Goal: Find specific page/section: Find specific page/section

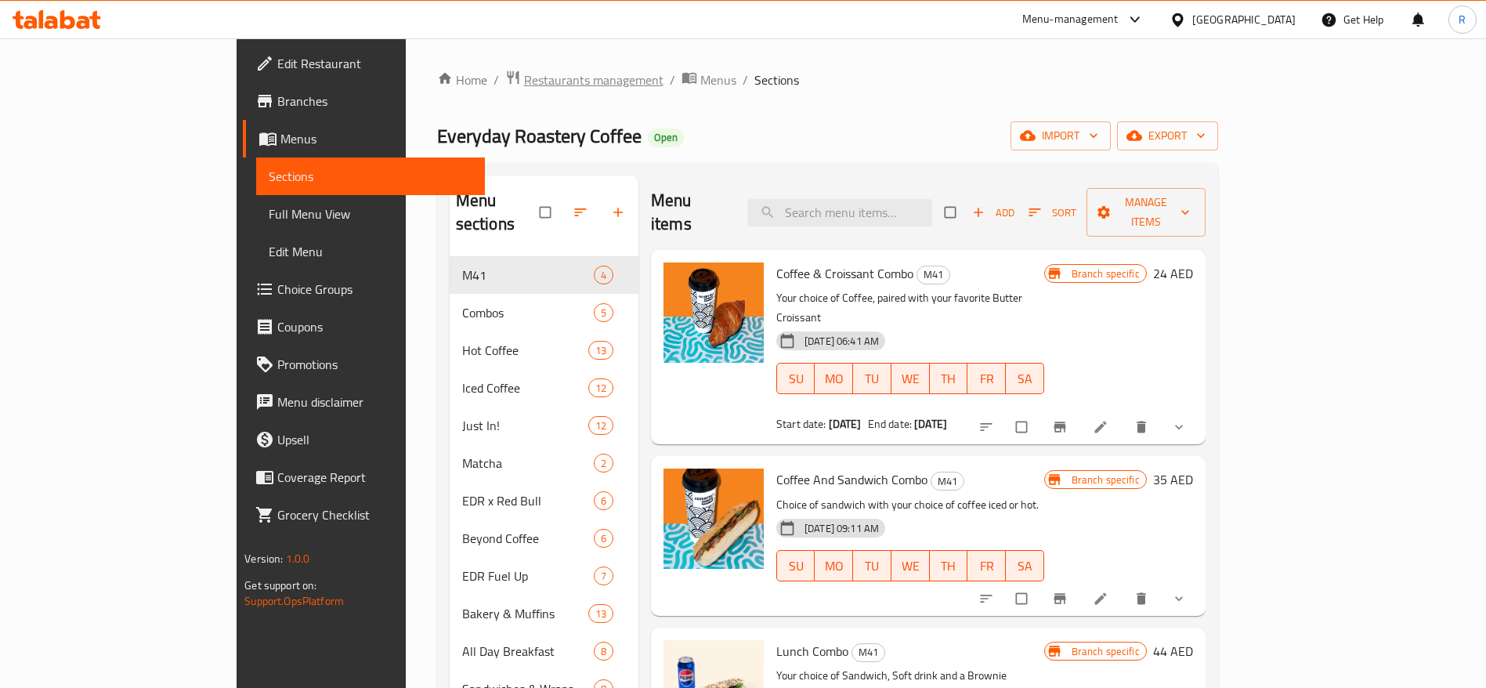
click at [524, 80] on span "Restaurants management" at bounding box center [593, 79] width 139 height 19
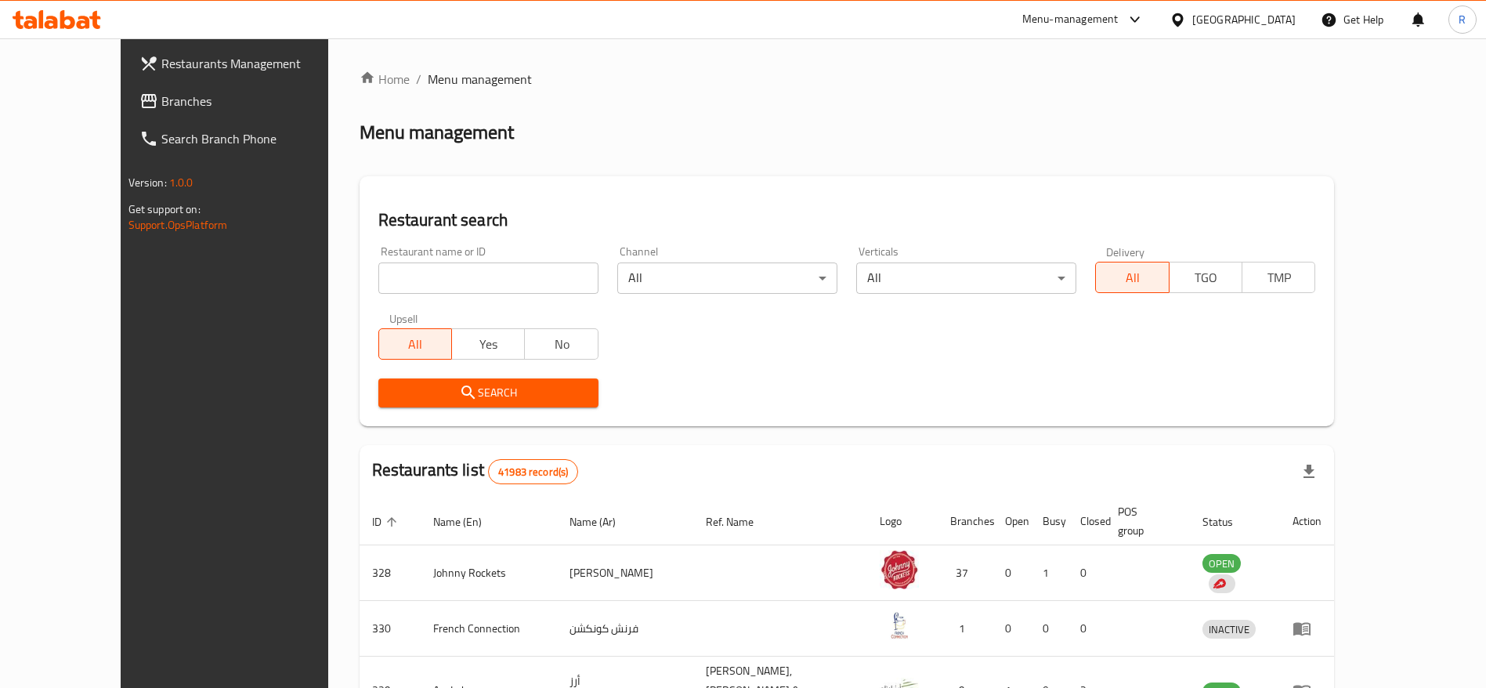
click at [488, 274] on input "search" at bounding box center [488, 277] width 220 height 31
type input "everyday roastery"
click button "Search" at bounding box center [488, 392] width 220 height 29
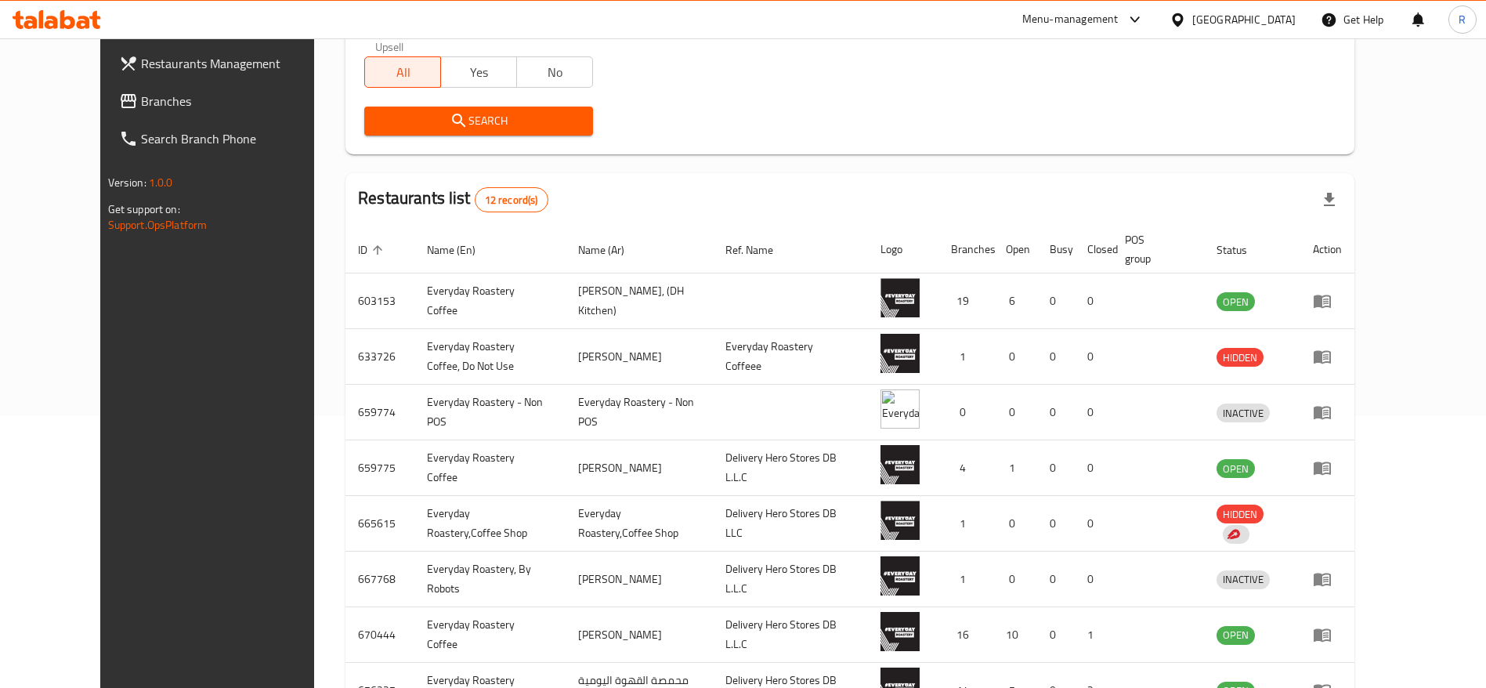
scroll to position [273, 0]
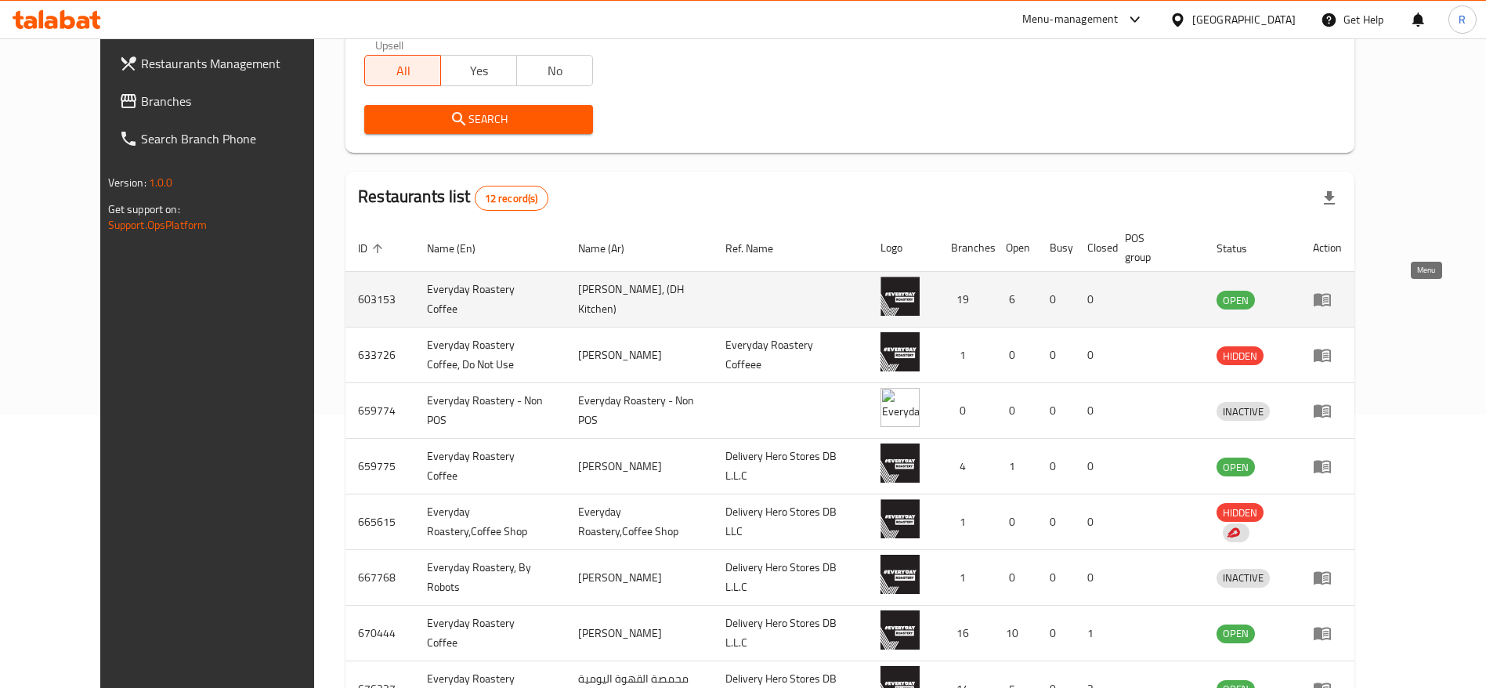
click at [1342, 294] on link "enhanced table" at bounding box center [1327, 299] width 29 height 19
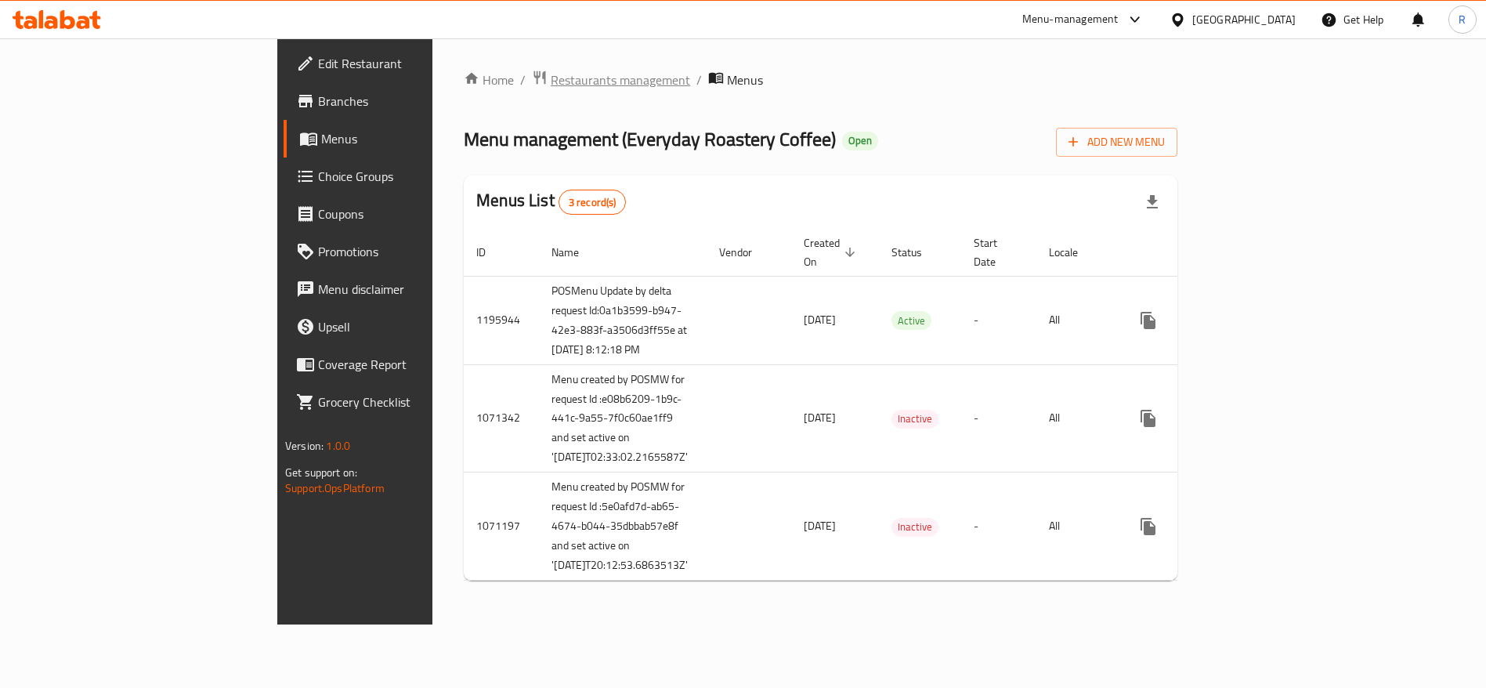
click at [551, 76] on span "Restaurants management" at bounding box center [620, 79] width 139 height 19
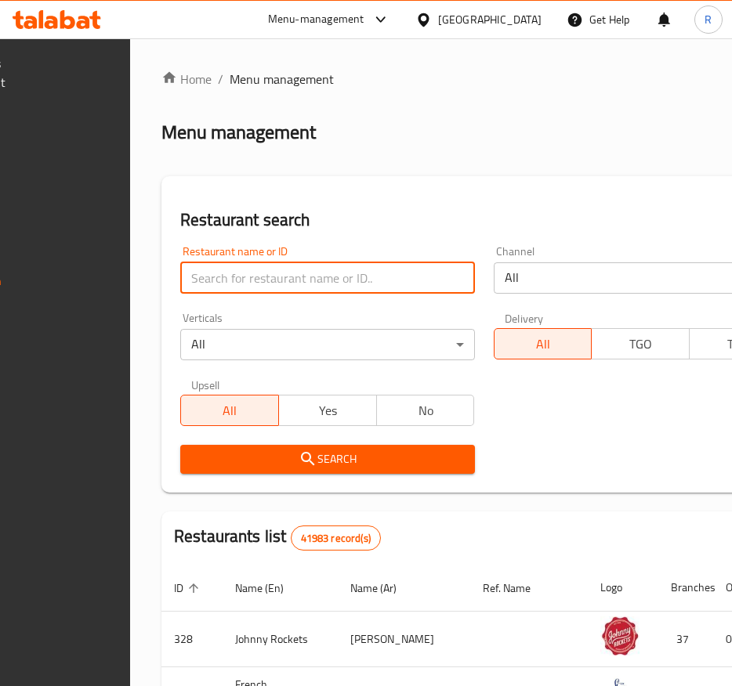
click at [399, 266] on input "search" at bounding box center [327, 277] width 294 height 31
type input "everyday roastery"
click button "Search" at bounding box center [327, 459] width 294 height 29
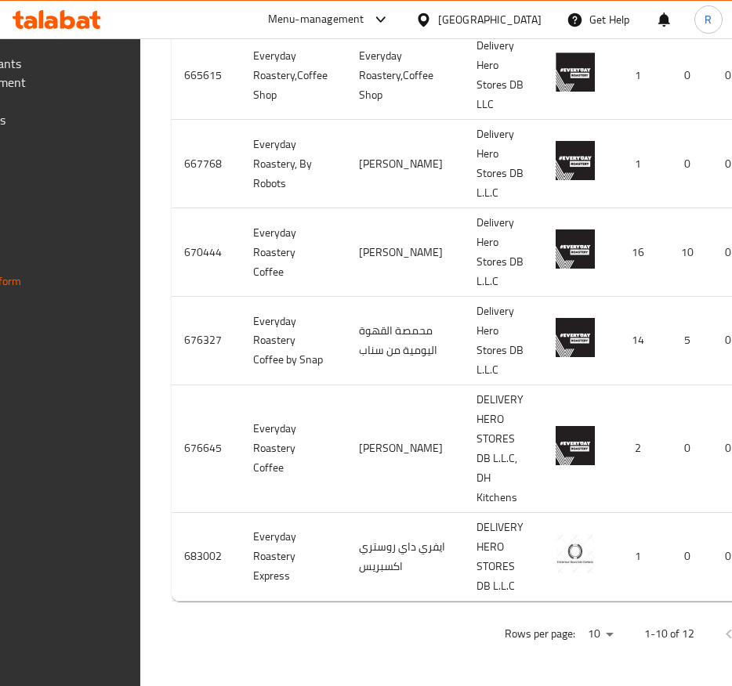
scroll to position [0, 337]
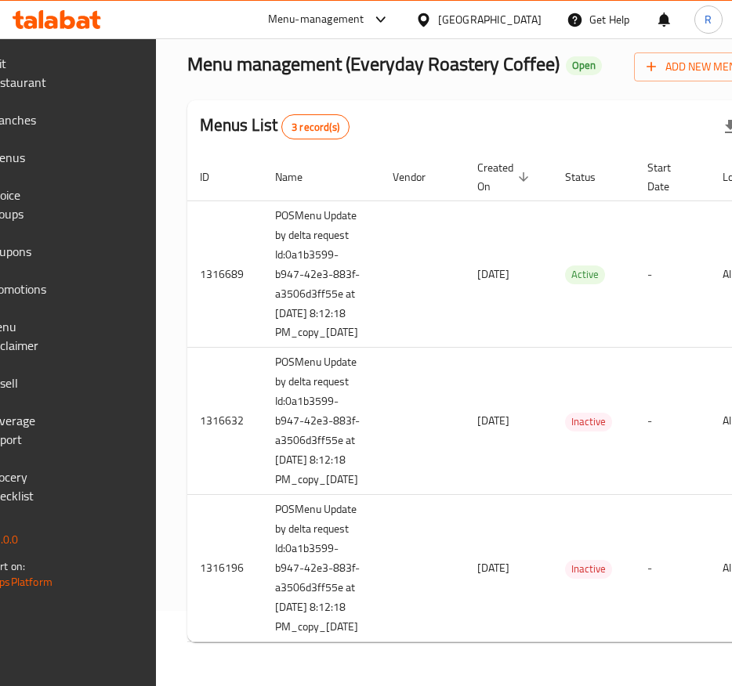
scroll to position [0, 315]
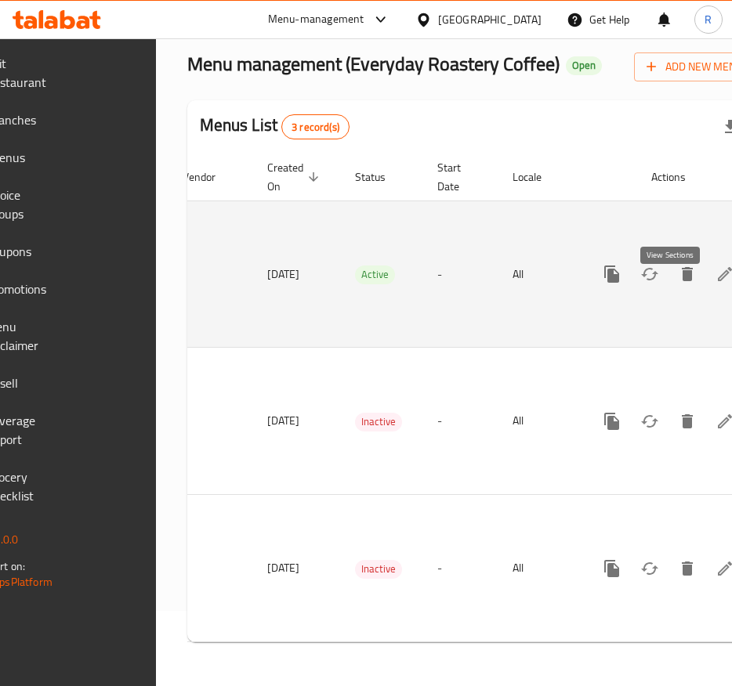
click at [715, 265] on icon "enhanced table" at bounding box center [724, 274] width 19 height 19
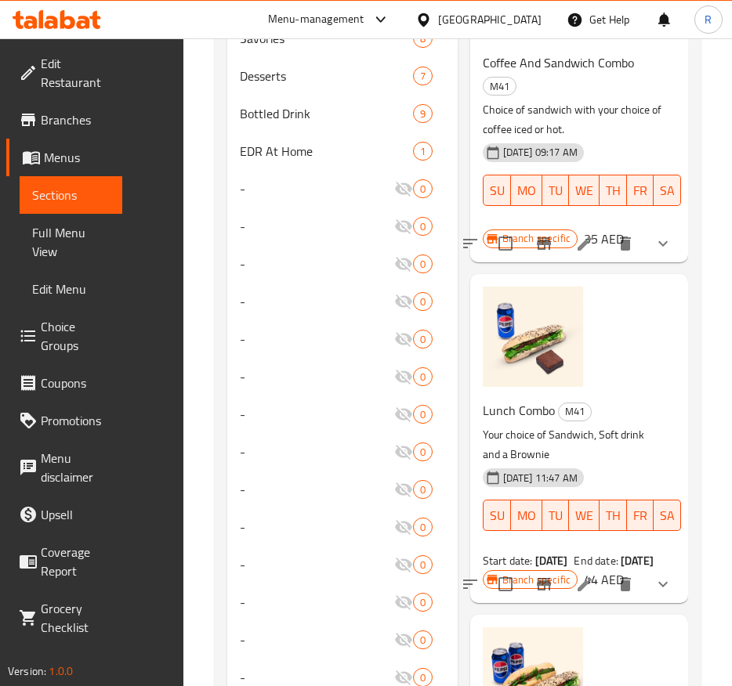
scroll to position [582, 0]
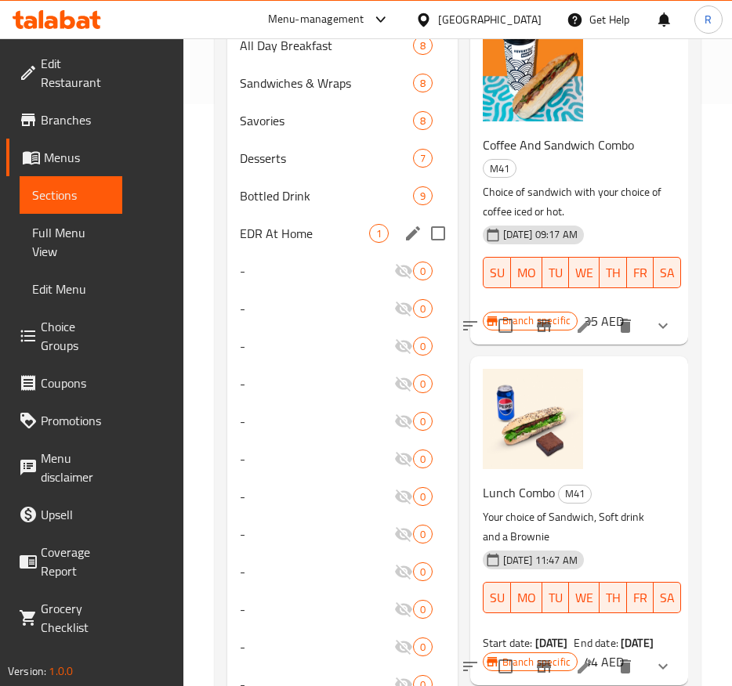
click at [317, 239] on span "EDR At Home" at bounding box center [304, 233] width 129 height 19
